Goal: Book appointment/travel/reservation

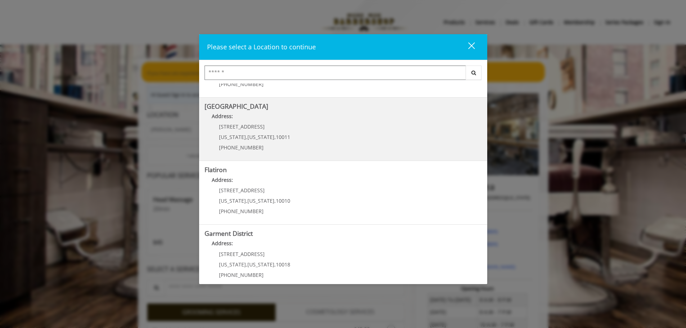
scroll to position [121, 0]
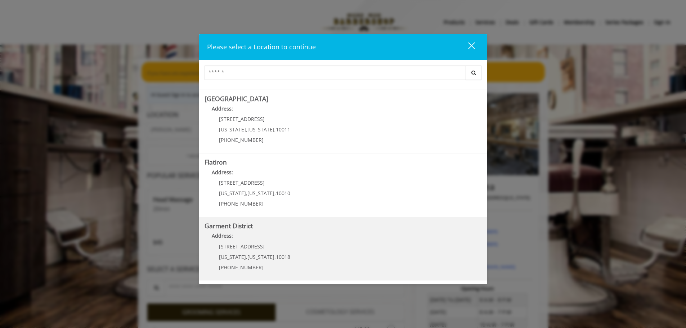
click at [373, 234] on District "Address:" at bounding box center [343, 238] width 277 height 12
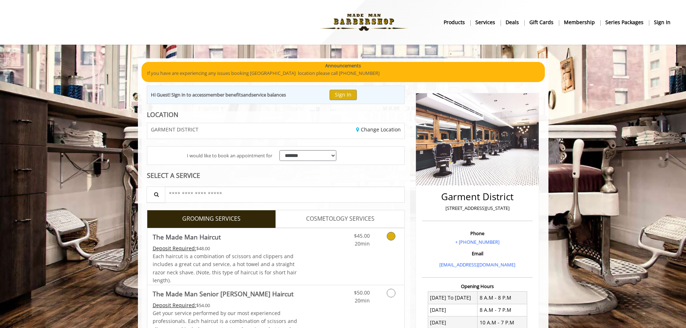
click at [389, 238] on icon "Grooming services" at bounding box center [391, 236] width 9 height 9
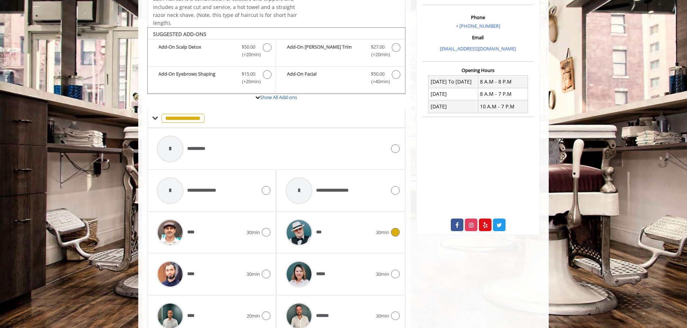
scroll to position [244, 0]
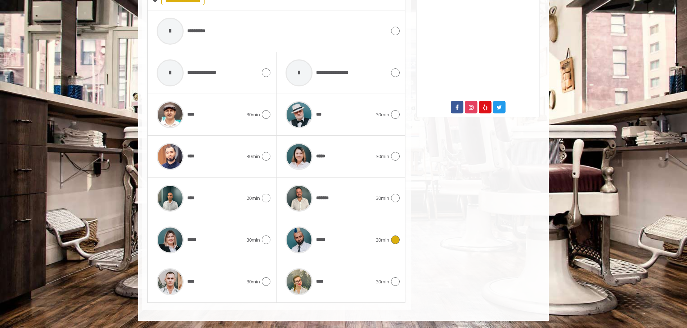
click at [368, 241] on div "*****" at bounding box center [329, 240] width 94 height 34
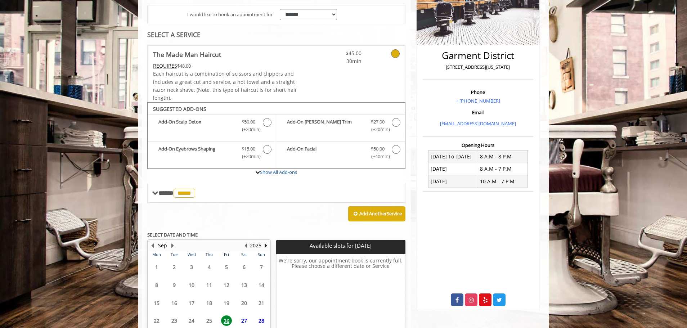
scroll to position [201, 0]
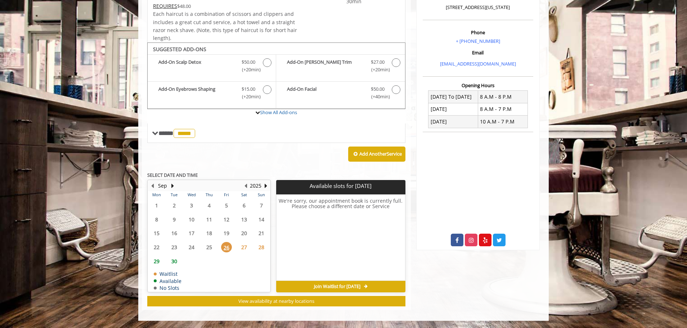
click at [294, 153] on div "Add Another Service" at bounding box center [276, 154] width 258 height 22
